Goal: Task Accomplishment & Management: Complete application form

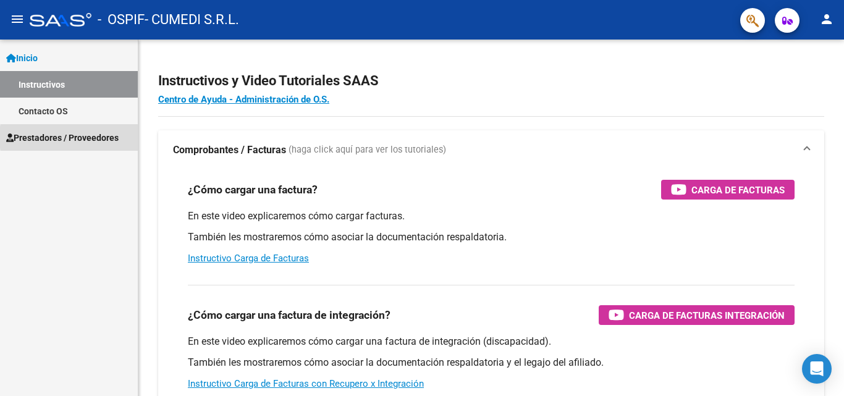
click at [99, 137] on span "Prestadores / Proveedores" at bounding box center [62, 138] width 112 height 14
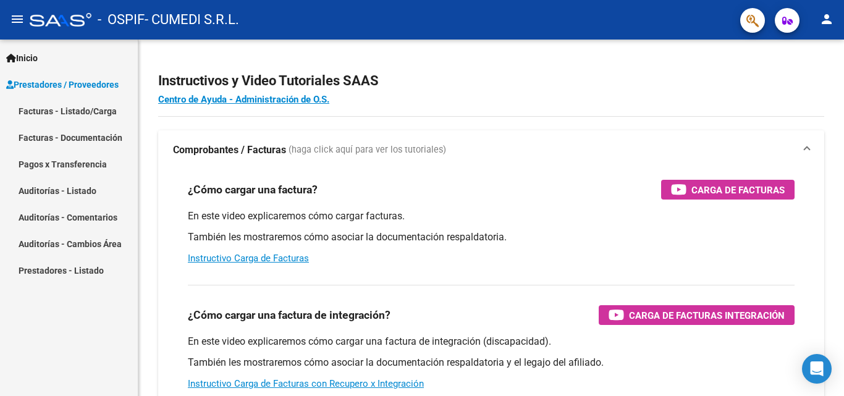
click at [106, 110] on link "Facturas - Listado/Carga" at bounding box center [69, 111] width 138 height 27
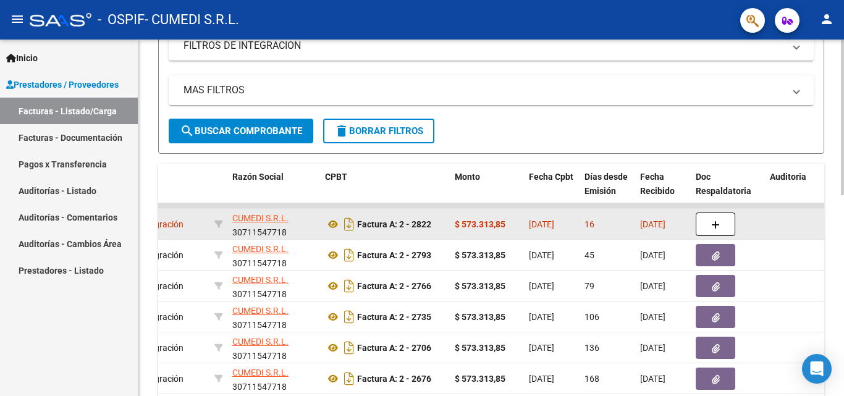
scroll to position [247, 0]
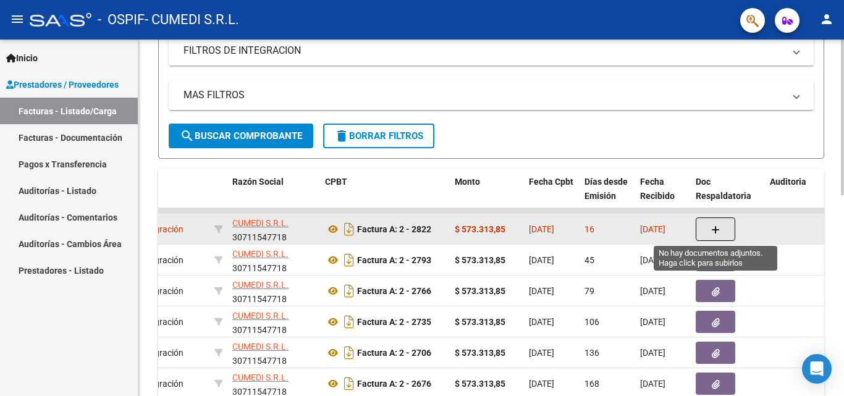
click at [716, 231] on icon "button" at bounding box center [715, 229] width 9 height 9
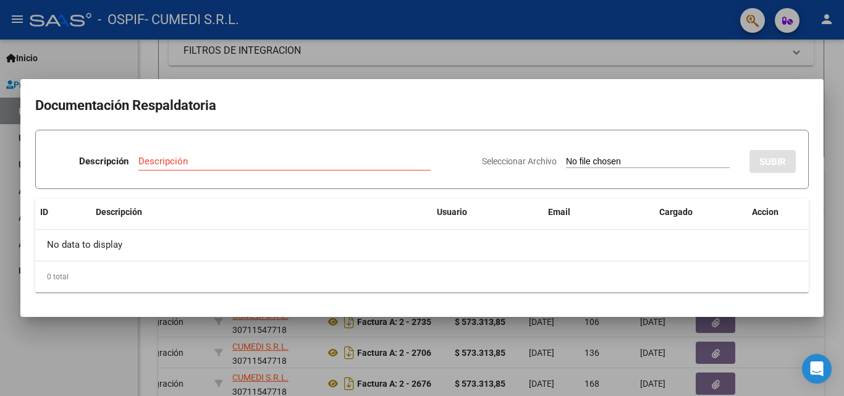
click at [343, 175] on div "Descripción" at bounding box center [284, 167] width 292 height 30
click at [198, 163] on input "Descripción" at bounding box center [284, 161] width 292 height 11
type input "FACT"
click at [531, 161] on span "Seleccionar Archivo" at bounding box center [519, 161] width 75 height 10
click at [566, 161] on input "Seleccionar Archivo" at bounding box center [648, 162] width 164 height 12
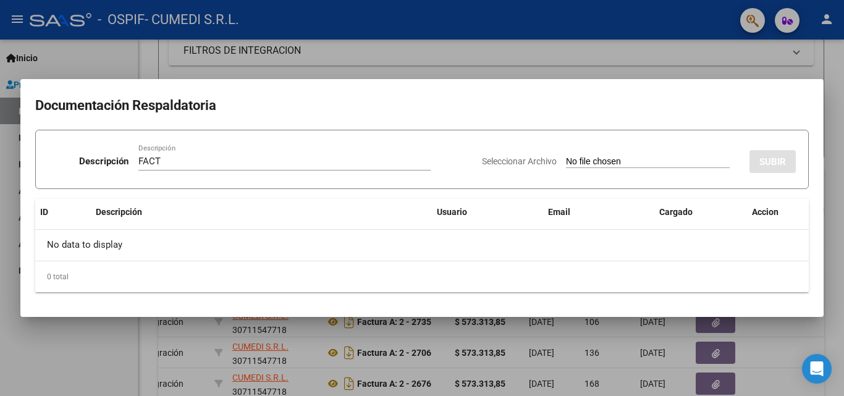
type input "C:\fakepath\30711547718_001_00002_00002822.pdf"
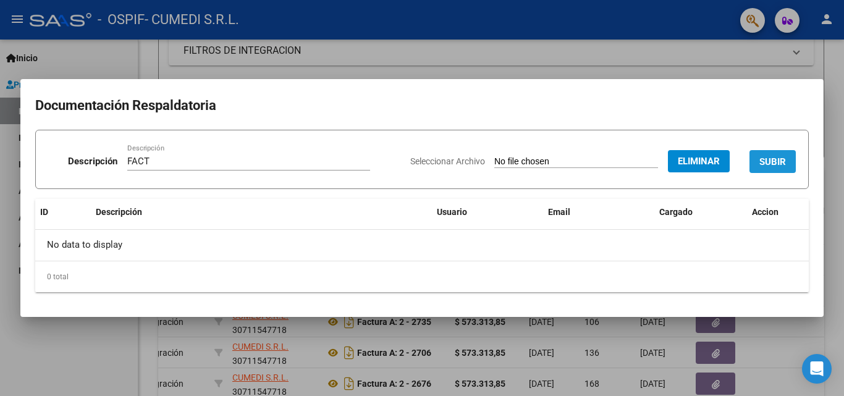
click at [782, 159] on span "SUBIR" at bounding box center [772, 161] width 27 height 11
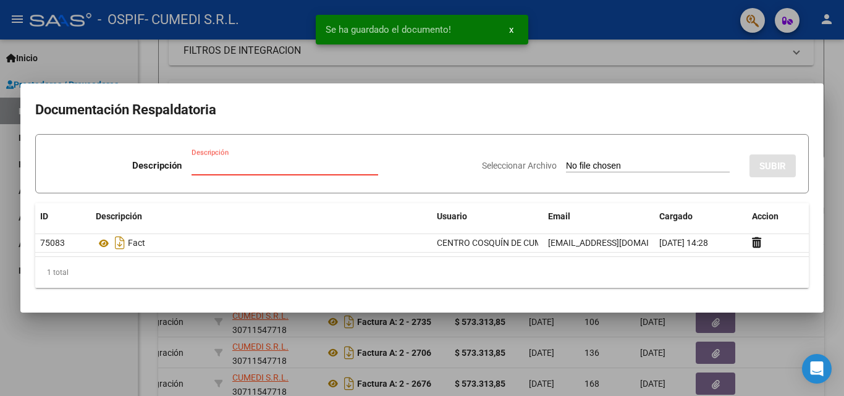
click at [253, 164] on input "Descripción" at bounding box center [284, 165] width 187 height 11
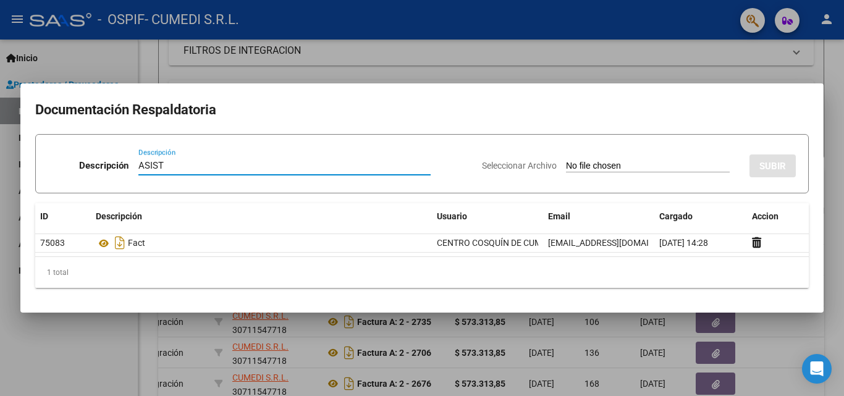
type input "ASIST"
click at [516, 163] on span "Seleccionar Archivo" at bounding box center [519, 166] width 75 height 10
click at [566, 163] on input "Seleccionar Archivo" at bounding box center [648, 167] width 164 height 12
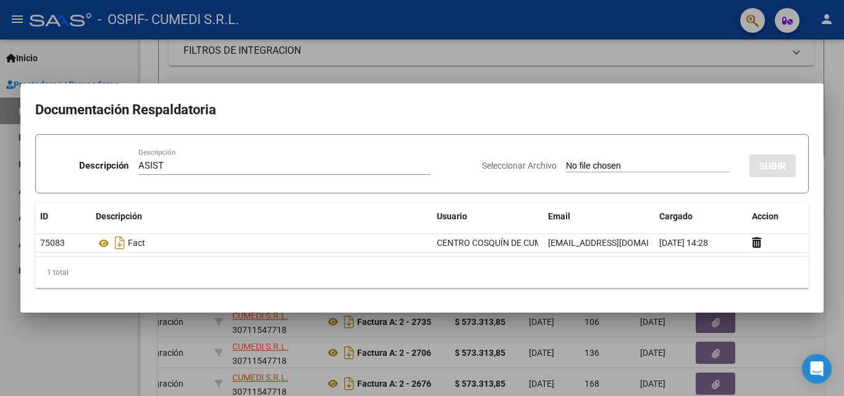
type input "C:\fakepath\08 - ASIST OSPIF [PERSON_NAME].pdf"
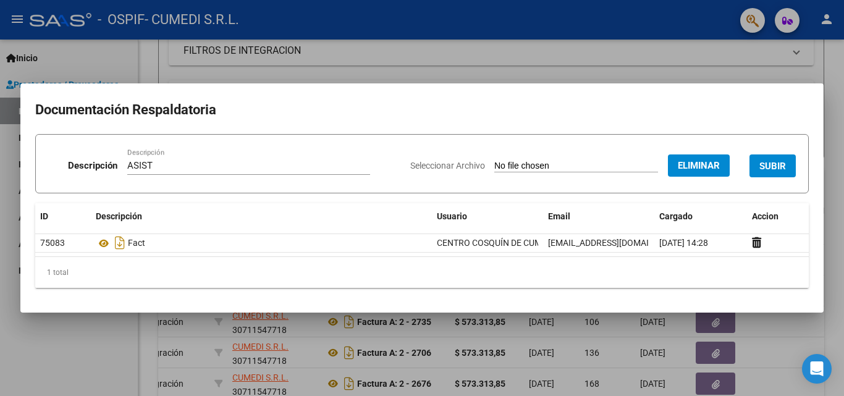
click at [763, 161] on span "SUBIR" at bounding box center [772, 166] width 27 height 11
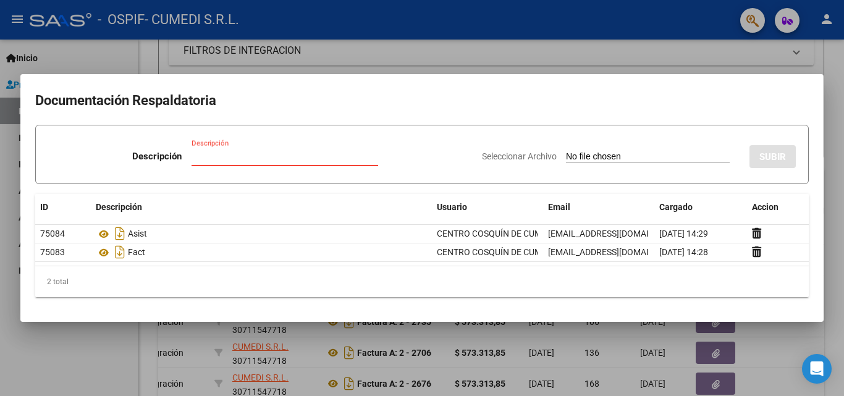
click at [225, 156] on input "Descripción" at bounding box center [284, 156] width 187 height 11
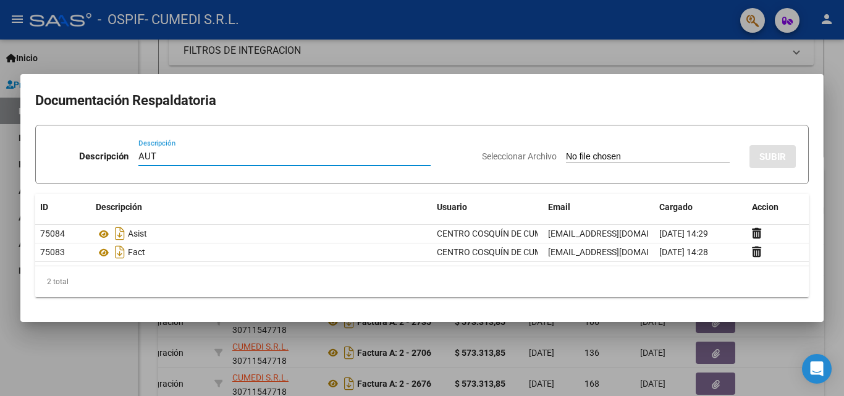
type input "AUT"
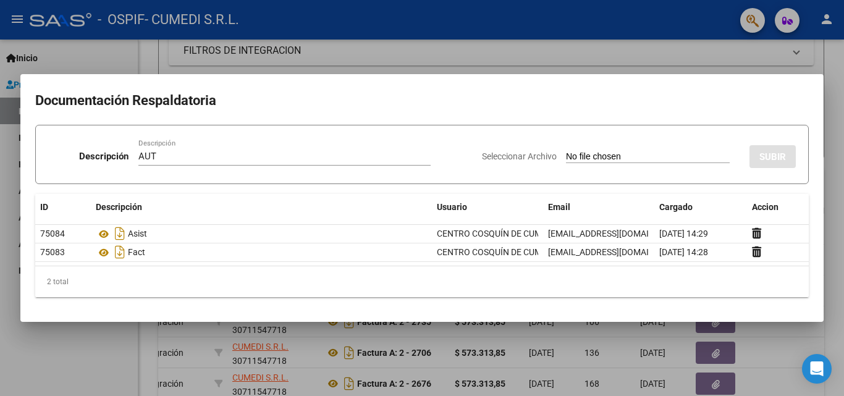
click at [571, 154] on input "Seleccionar Archivo" at bounding box center [648, 157] width 164 height 12
type input "C:\fakepath\AUT [PERSON_NAME].pdf"
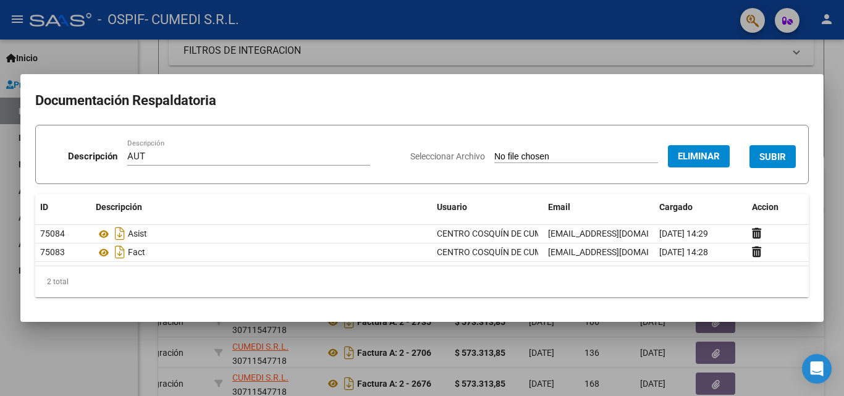
click at [774, 156] on span "SUBIR" at bounding box center [772, 156] width 27 height 11
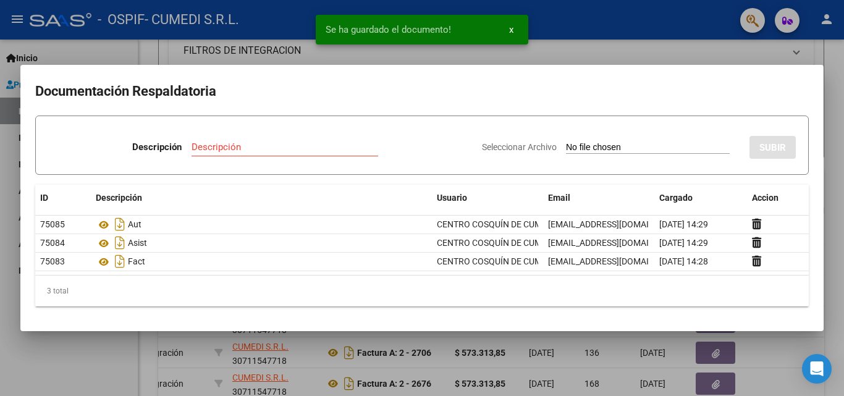
click at [653, 67] on mat-dialog-container "Documentación Respaldatoria Descripción Descripción Seleccionar Archivo SUBIR I…" at bounding box center [421, 198] width 803 height 266
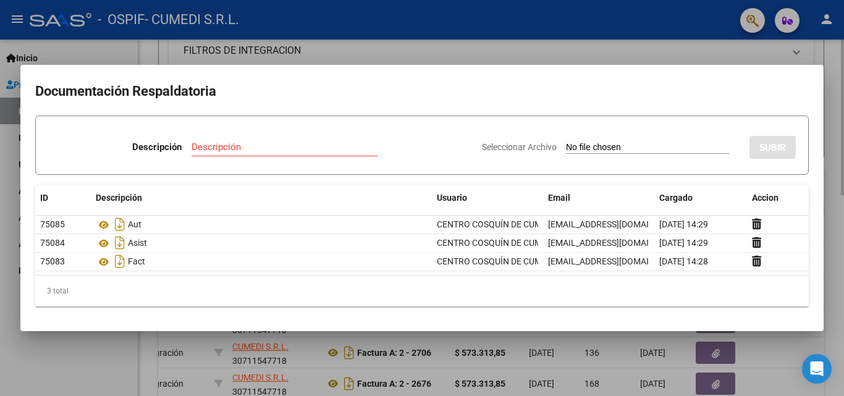
click at [738, 43] on div at bounding box center [422, 198] width 844 height 396
